Goal: Find specific page/section

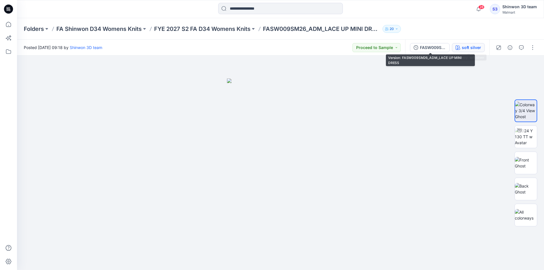
click at [462, 47] on div "soft silver" at bounding box center [471, 47] width 19 height 6
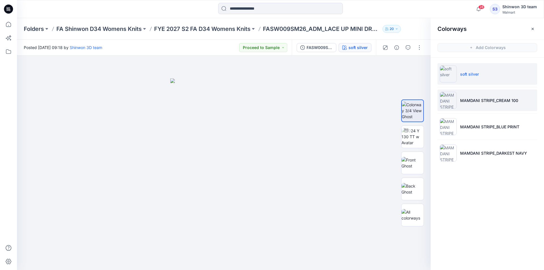
click at [471, 100] on p "MAMDANI STRIPE_CREAM 100" at bounding box center [489, 100] width 58 height 6
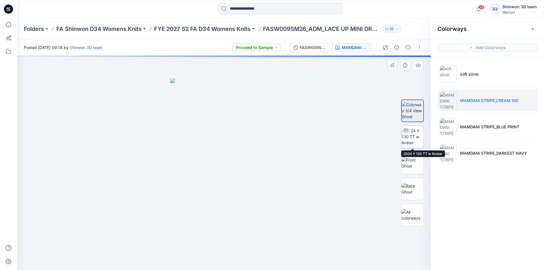
click at [414, 137] on img at bounding box center [412, 137] width 22 height 18
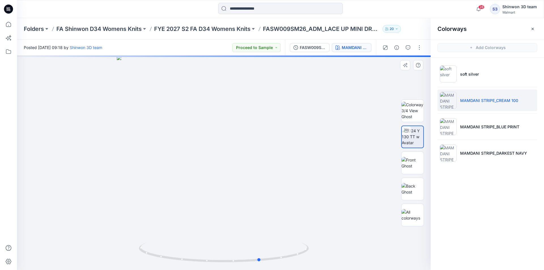
drag, startPoint x: 292, startPoint y: 253, endPoint x: 328, endPoint y: 246, distance: 37.2
click at [328, 246] on div at bounding box center [223, 163] width 413 height 214
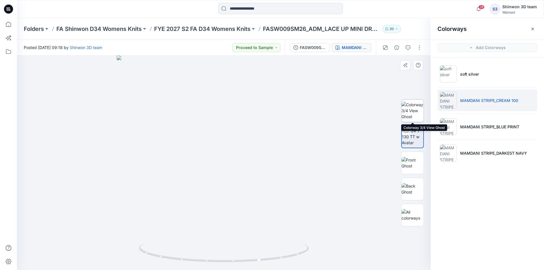
click at [409, 107] on img at bounding box center [412, 111] width 22 height 18
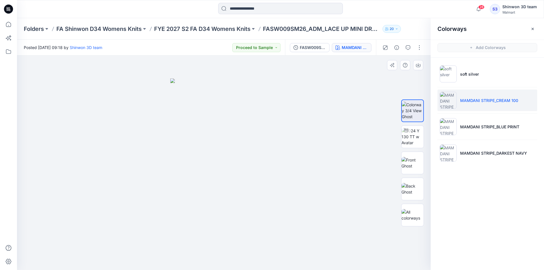
click at [93, 234] on div at bounding box center [223, 163] width 413 height 214
click at [535, 30] on button "button" at bounding box center [532, 28] width 9 height 9
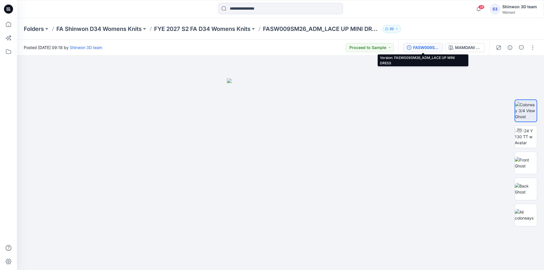
click at [434, 46] on div "FASW009SM26_ADM_LACE UP MINI DRESS" at bounding box center [426, 47] width 26 height 6
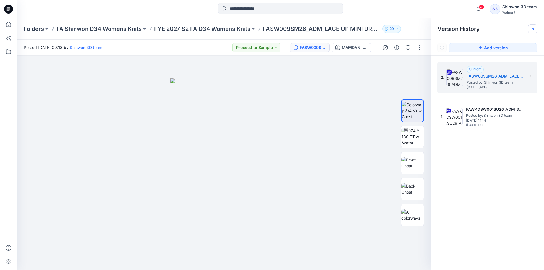
click at [530, 30] on icon at bounding box center [532, 29] width 5 height 5
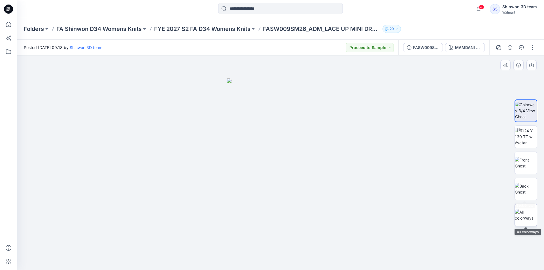
click at [518, 209] on img at bounding box center [526, 215] width 22 height 12
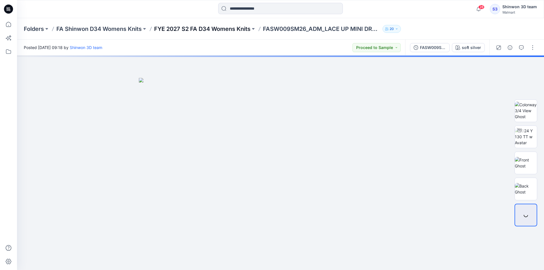
click at [198, 26] on p "FYE 2027 S2 FA D34 Womens Knits" at bounding box center [202, 29] width 96 height 8
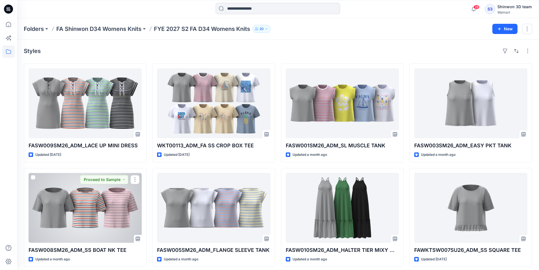
click at [121, 201] on div at bounding box center [85, 208] width 113 height 70
